Goal: Task Accomplishment & Management: Complete application form

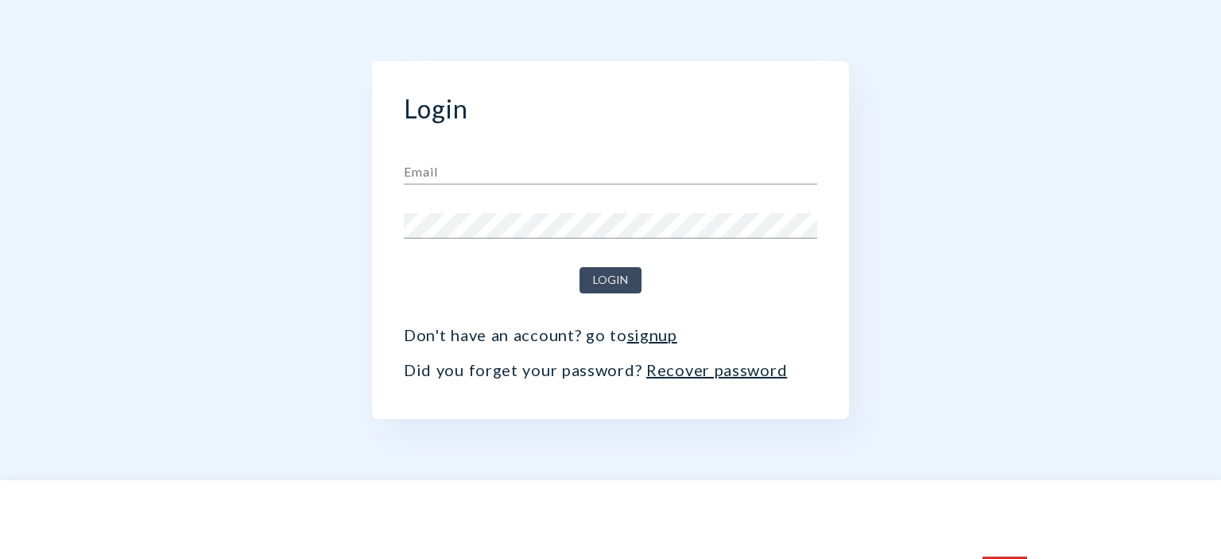
click at [645, 336] on link "signup" at bounding box center [652, 334] width 50 height 19
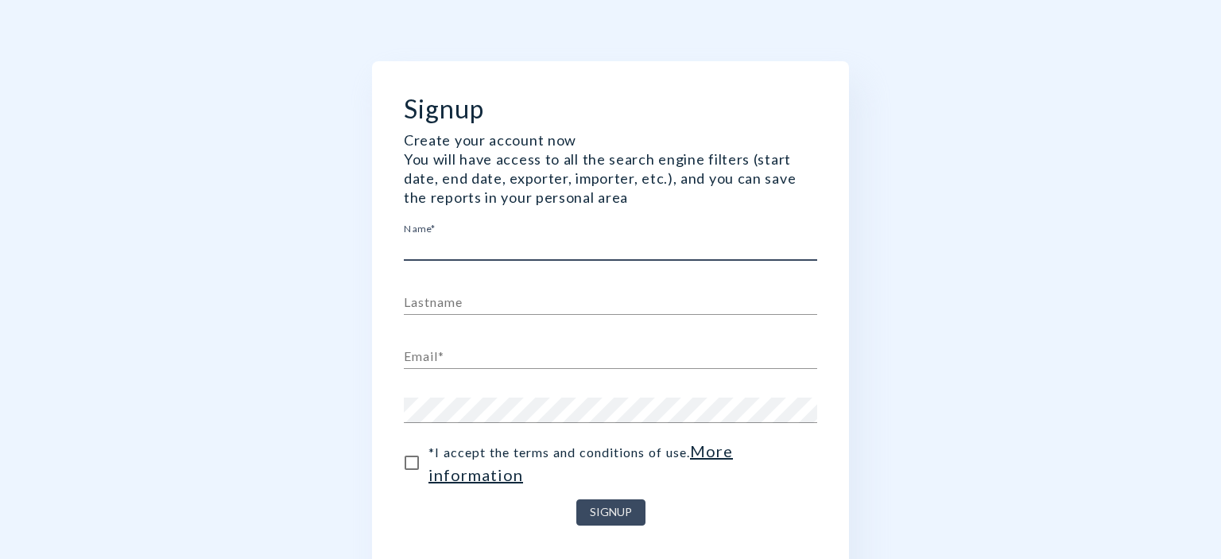
click at [479, 250] on input "text" at bounding box center [610, 247] width 413 height 25
type input "[PERSON_NAME]"
type input "[EMAIL_ADDRESS][PERSON_NAME][DOMAIN_NAME]"
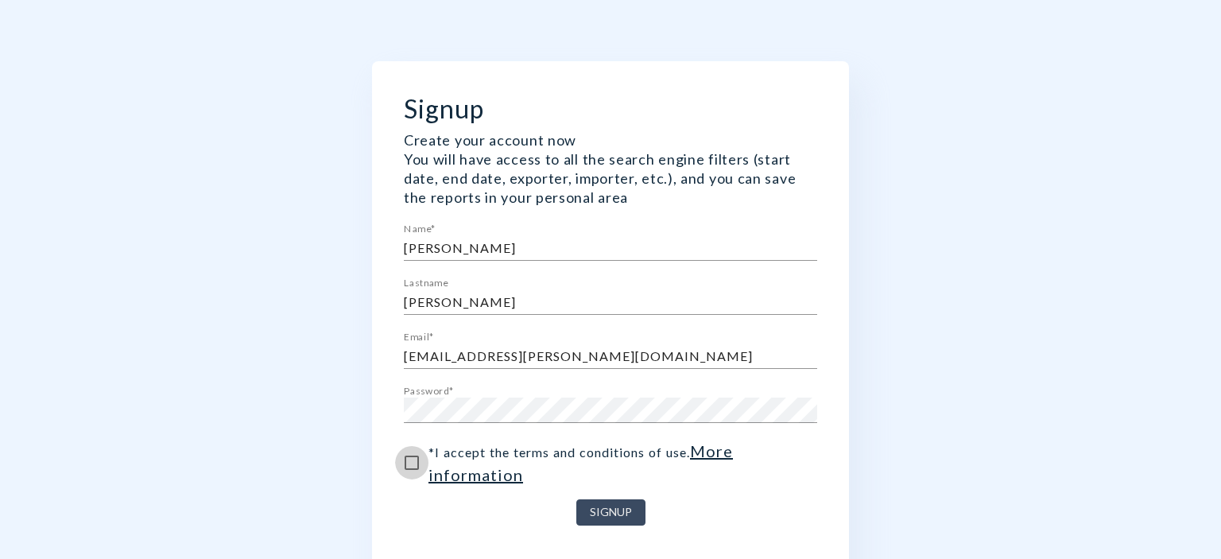
click at [413, 457] on input "* I accept the terms and conditions of use . More information" at bounding box center [411, 462] width 33 height 33
checkbox input "true"
click at [593, 512] on span "Signup" at bounding box center [611, 513] width 42 height 20
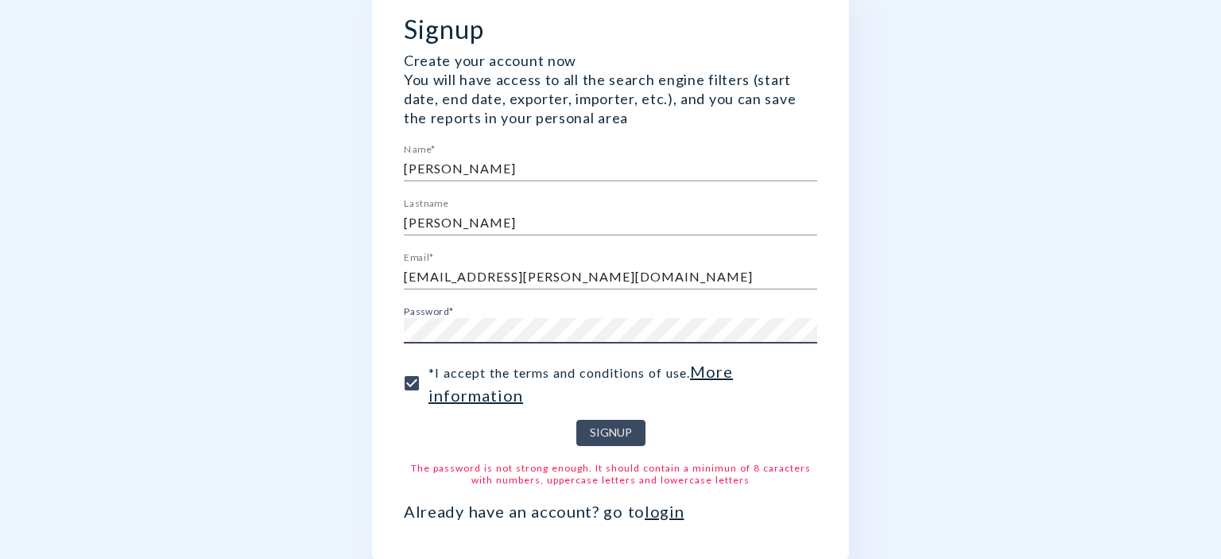
click at [281, 340] on div "Signup Create your account now You will have access to all the search engine fi…" at bounding box center [610, 270] width 875 height 701
click at [576, 420] on button "Signup" at bounding box center [610, 433] width 69 height 26
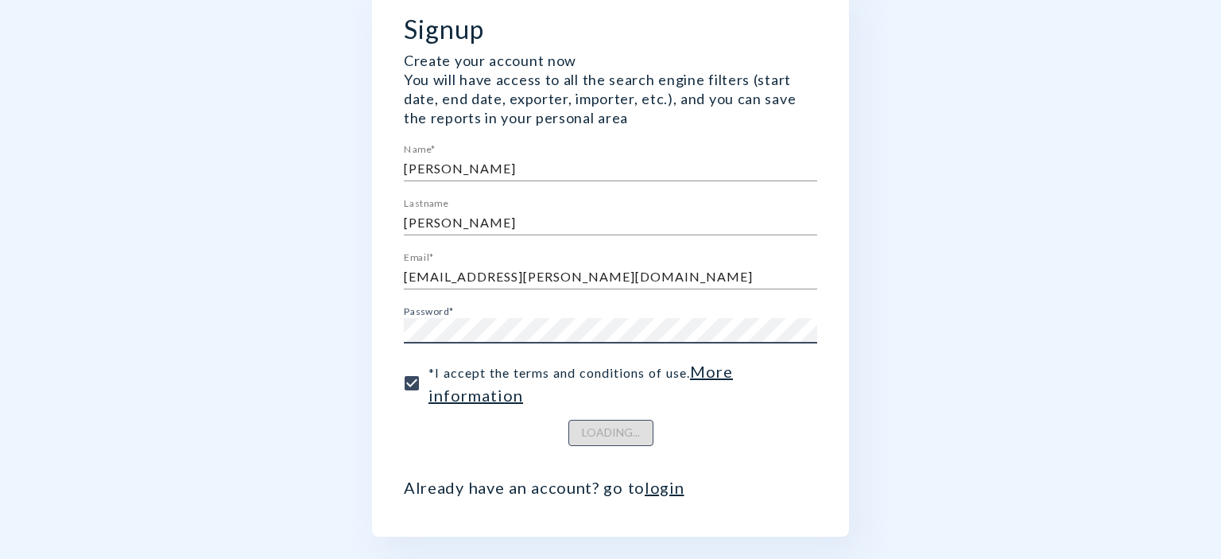
scroll to position [92, 0]
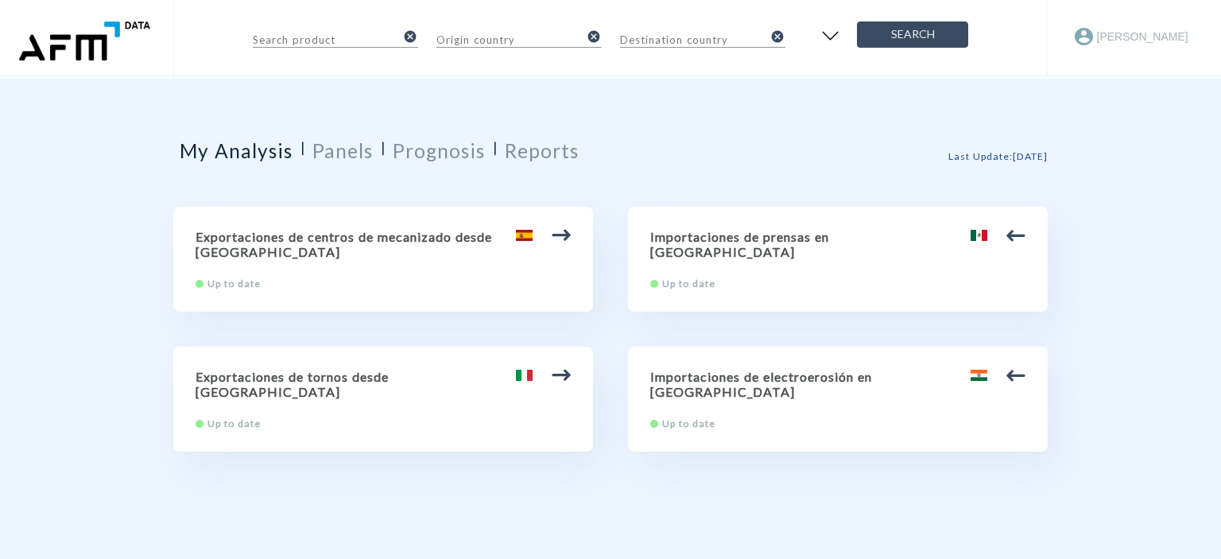
click at [347, 41] on input "text" at bounding box center [324, 38] width 143 height 19
click at [488, 44] on input "text" at bounding box center [508, 38] width 143 height 19
click at [338, 235] on h2 "Exportaciones de centros de mecanizado desde [GEOGRAPHIC_DATA]" at bounding box center [383, 244] width 375 height 30
type input "84.57 Centros de mecanizado, máquinas de puesto fijo y máquinas de puestos múlt…"
type input "[GEOGRAPHIC_DATA]"
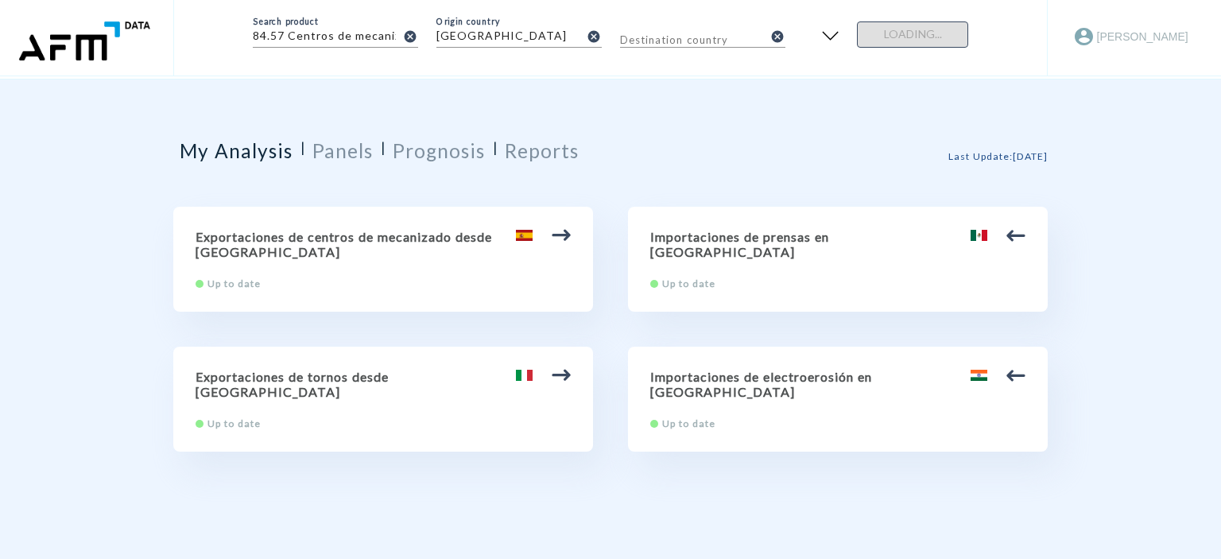
click at [565, 231] on img at bounding box center [561, 235] width 19 height 19
click at [332, 233] on h2 "Exportaciones de centros de mecanizado desde [GEOGRAPHIC_DATA]" at bounding box center [383, 244] width 375 height 30
click at [708, 37] on input "text" at bounding box center [691, 38] width 143 height 19
type input "u"
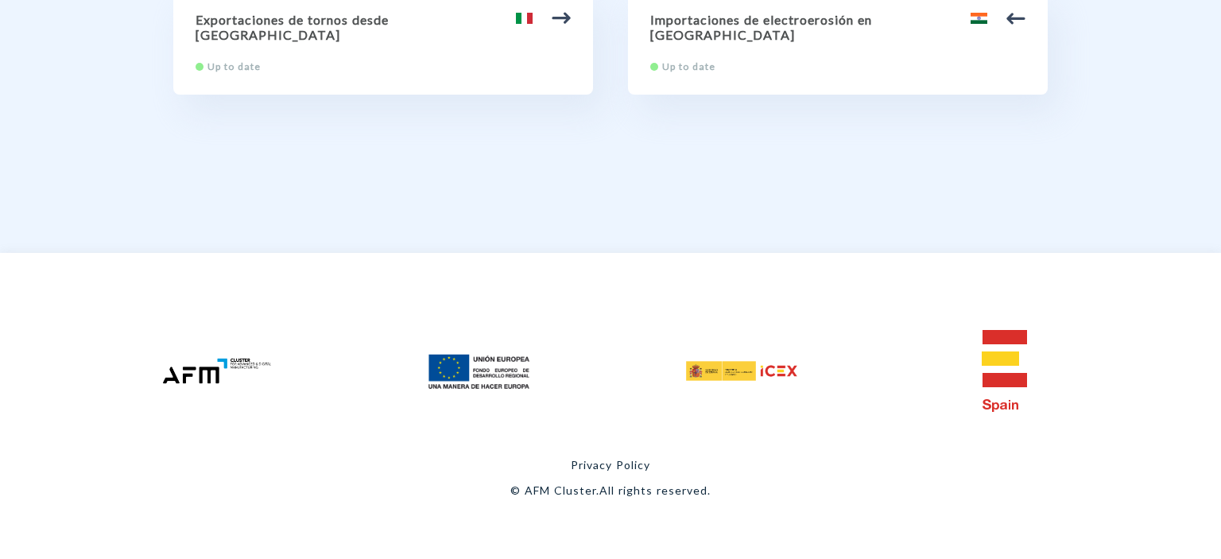
scroll to position [367, 0]
